Goal: Transaction & Acquisition: Subscribe to service/newsletter

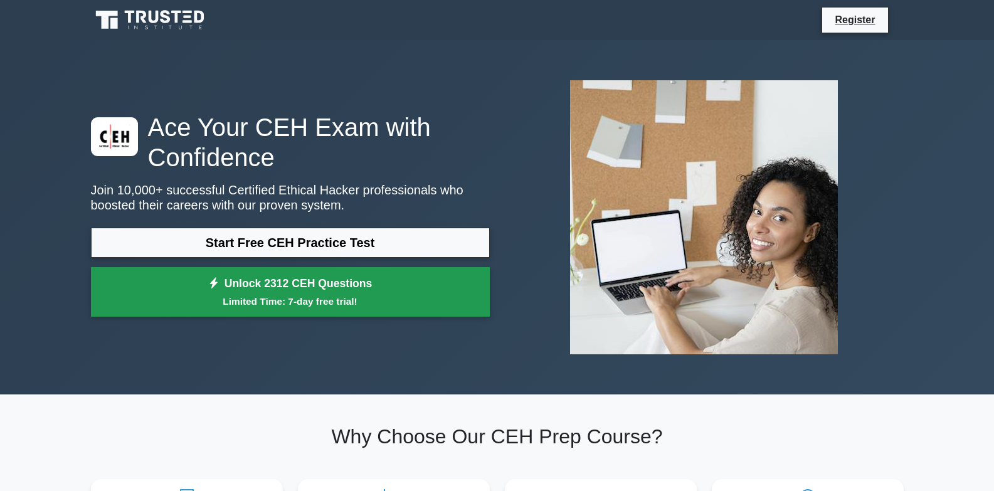
click at [394, 297] on small "Limited Time: 7-day free trial!" at bounding box center [290, 301] width 367 height 14
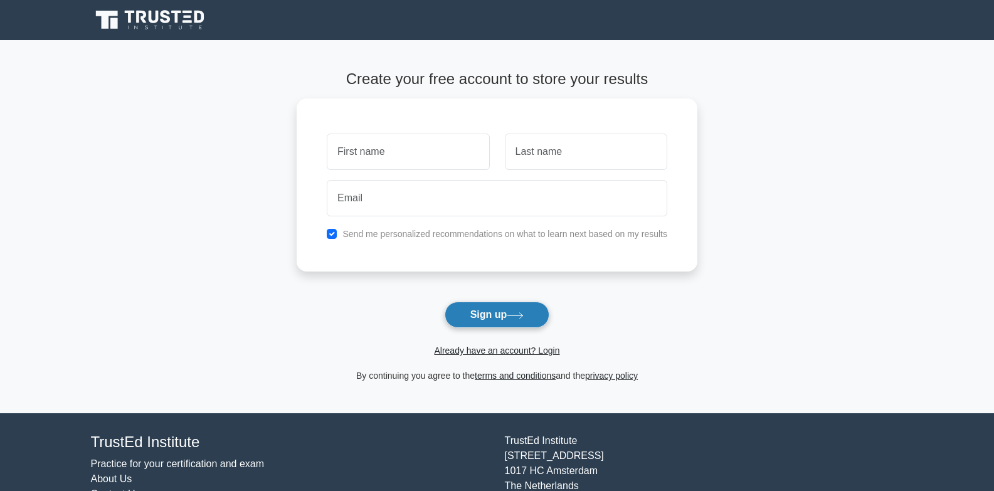
click at [479, 322] on button "Sign up" at bounding box center [497, 315] width 105 height 26
